Goal: Information Seeking & Learning: Learn about a topic

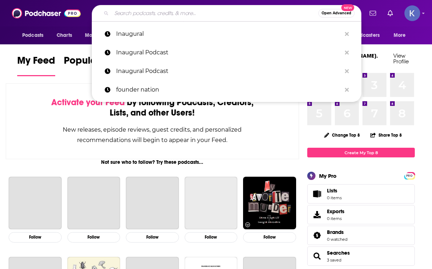
click at [123, 15] on input "Search podcasts, credits, & more..." at bounding box center [214, 13] width 207 height 11
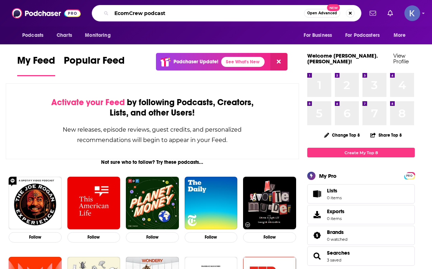
type input "EcomCrew podcast"
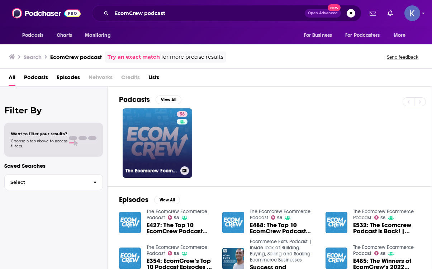
click at [157, 138] on link "58 The Ecomcrew Ecommerce Podcast" at bounding box center [156, 143] width 69 height 69
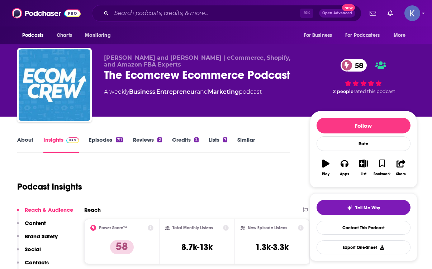
click at [101, 139] on link "Episodes 711" at bounding box center [106, 144] width 34 height 16
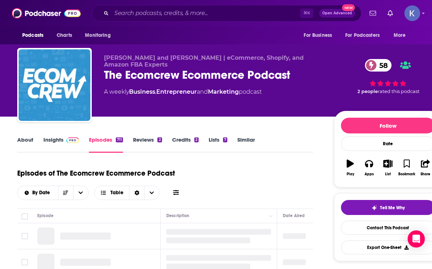
click at [23, 141] on link "About" at bounding box center [25, 144] width 16 height 16
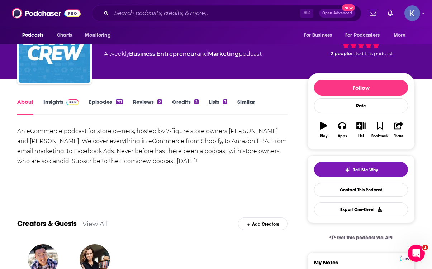
scroll to position [37, 0]
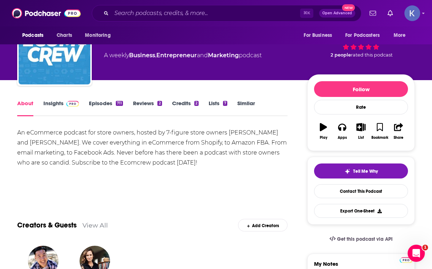
click at [105, 101] on link "Episodes 711" at bounding box center [106, 108] width 34 height 16
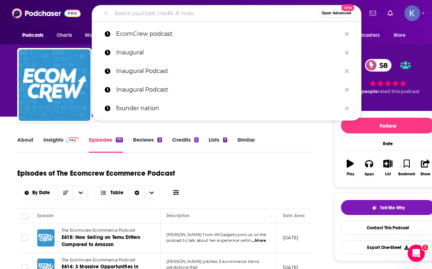
click at [131, 16] on input "Search podcasts, credits, & more..." at bounding box center [214, 13] width 207 height 11
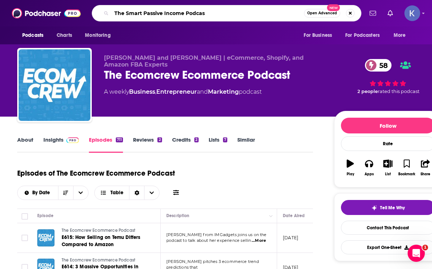
type input "The Smart Passive Income Podcast"
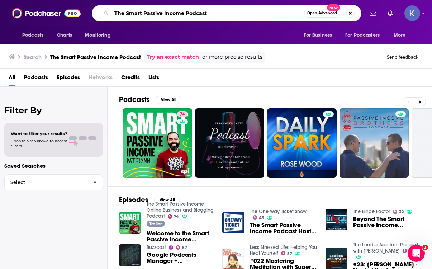
click at [138, 10] on input "The Smart Passive Income Podcast" at bounding box center [207, 13] width 192 height 11
drag, startPoint x: 231, startPoint y: 12, endPoint x: 100, endPoint y: 10, distance: 130.4
click at [100, 10] on div "The Smart Passive Income Podcast Open Advanced New" at bounding box center [226, 13] width 269 height 16
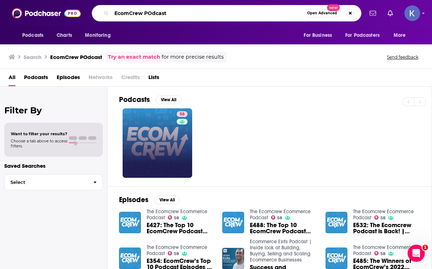
drag, startPoint x: 176, startPoint y: 12, endPoint x: 111, endPoint y: 11, distance: 64.8
click at [111, 11] on input "EcomCrew POdcast" at bounding box center [207, 13] width 192 height 11
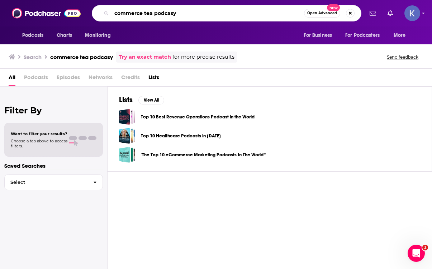
click at [181, 18] on input "commerce tea podcasy" at bounding box center [207, 13] width 192 height 11
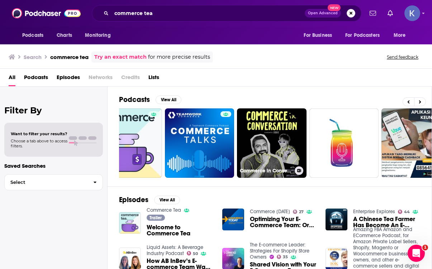
scroll to position [0, 12]
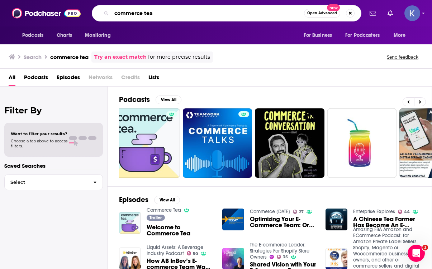
drag, startPoint x: 161, startPoint y: 13, endPoint x: 103, endPoint y: 16, distance: 58.2
click at [103, 16] on div "commerce tea Open Advanced New" at bounding box center [226, 13] width 269 height 16
drag, startPoint x: 152, startPoint y: 13, endPoint x: 65, endPoint y: 8, distance: 87.6
click at [65, 8] on div "Podcasts Charts Monitoring commerce teamy first million Open Advanced New For B…" at bounding box center [216, 13] width 432 height 27
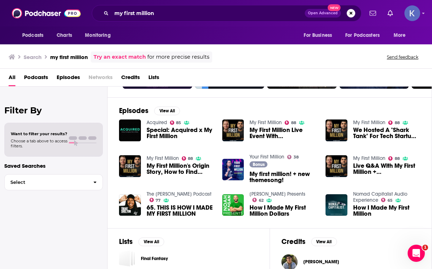
scroll to position [90, 0]
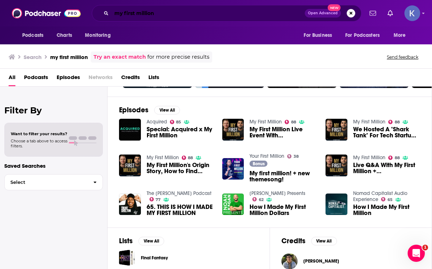
click at [158, 14] on input "my first million" at bounding box center [207, 13] width 193 height 11
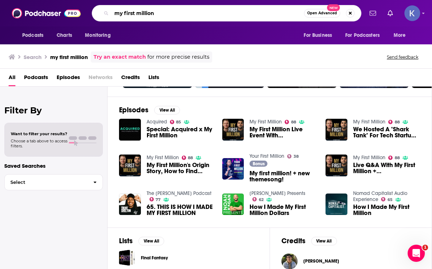
drag, startPoint x: 158, startPoint y: 14, endPoint x: 110, endPoint y: 9, distance: 48.3
click at [110, 9] on div "my first million Open Advanced New" at bounding box center [226, 13] width 269 height 16
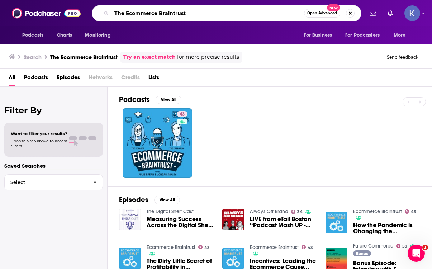
click at [121, 12] on input "The Ecommerce Braintrust" at bounding box center [207, 13] width 192 height 11
drag, startPoint x: 207, startPoint y: 12, endPoint x: 121, endPoint y: 9, distance: 85.7
click at [121, 9] on input "The Ecommerce Braintrust" at bounding box center [207, 13] width 192 height 11
type input "retail media breakfast club"
